Goal: Task Accomplishment & Management: Complete application form

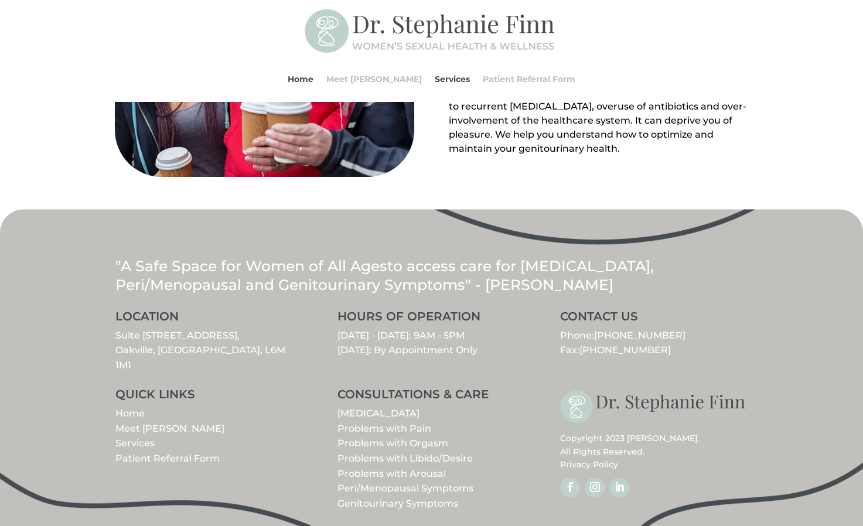
scroll to position [1294, 0]
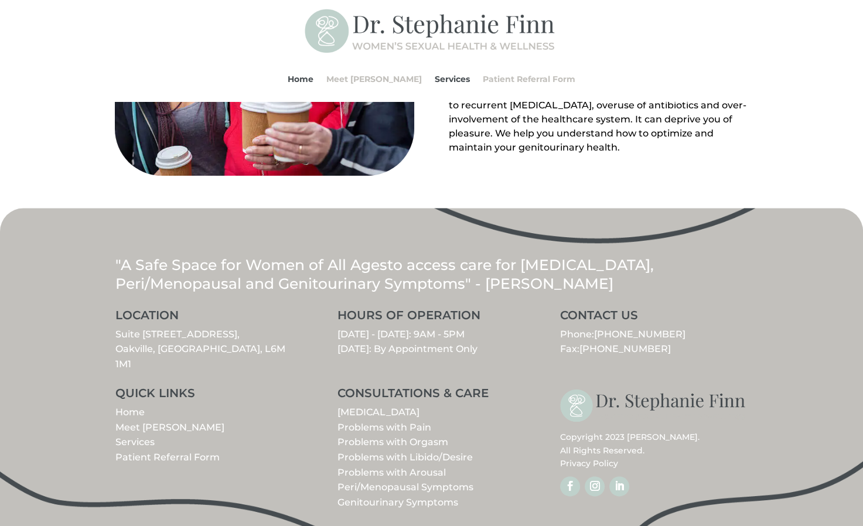
click at [162, 422] on link "Meet [PERSON_NAME]" at bounding box center [169, 427] width 109 height 11
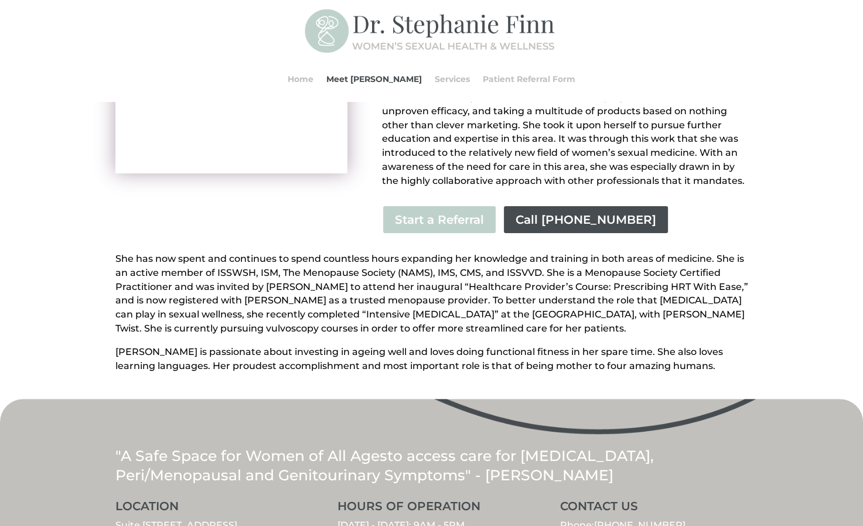
scroll to position [293, 0]
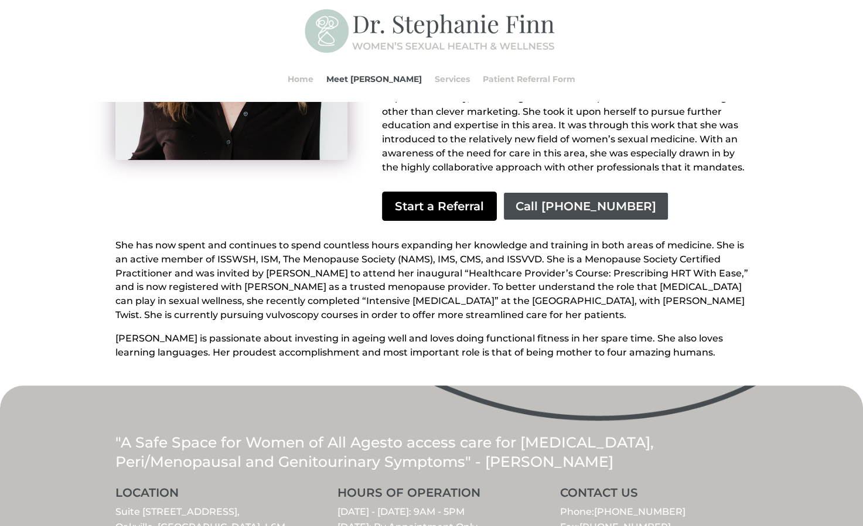
click at [429, 196] on link "Start a Referral" at bounding box center [439, 205] width 115 height 29
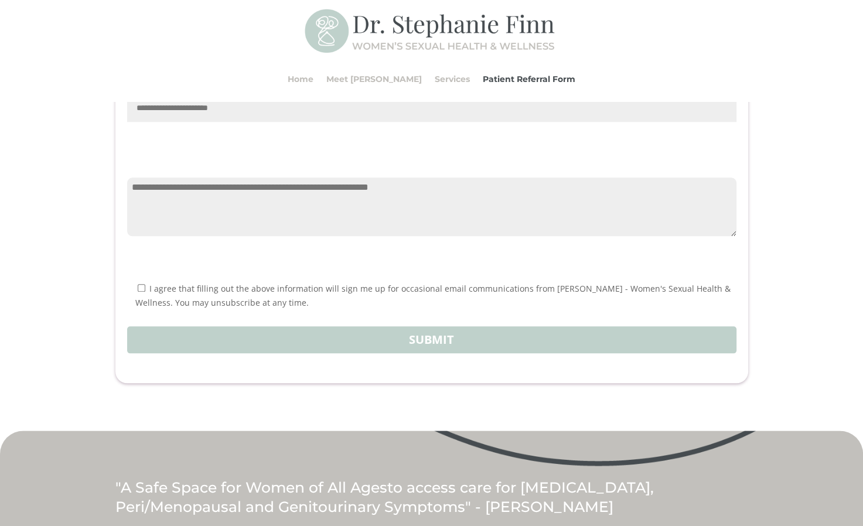
scroll to position [1453, 0]
